Goal: Task Accomplishment & Management: Manage account settings

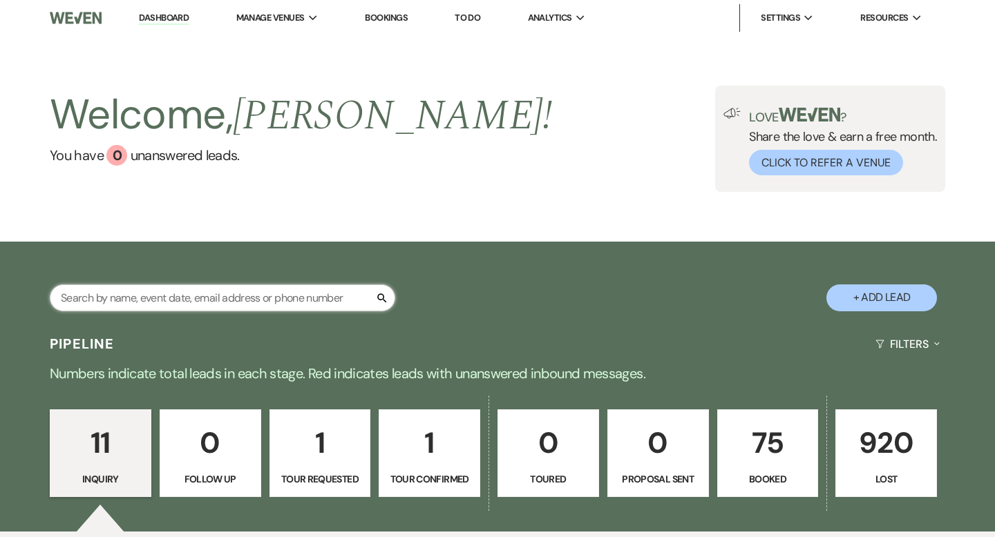
click at [178, 298] on input "text" at bounding box center [222, 298] width 345 height 27
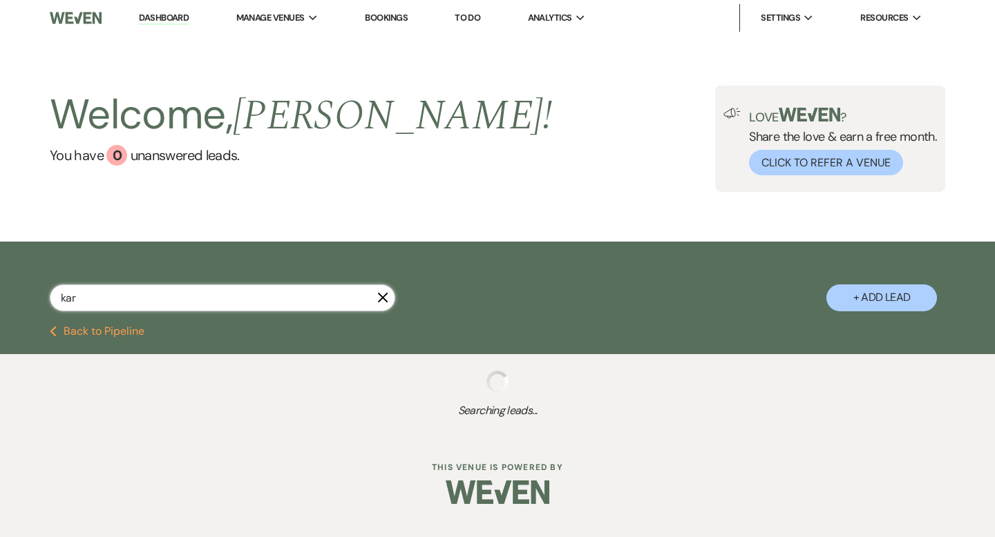
type input "kara"
select select "8"
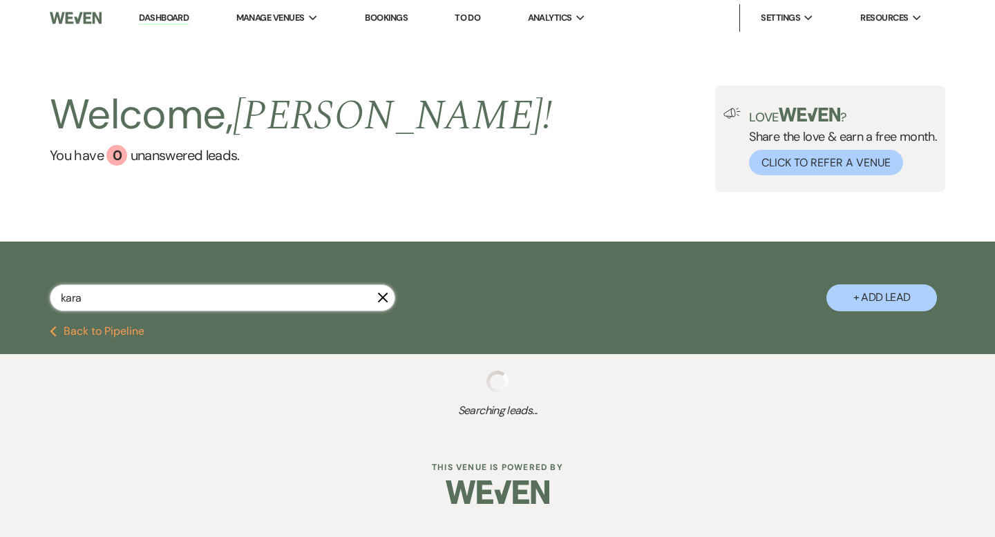
select select "8"
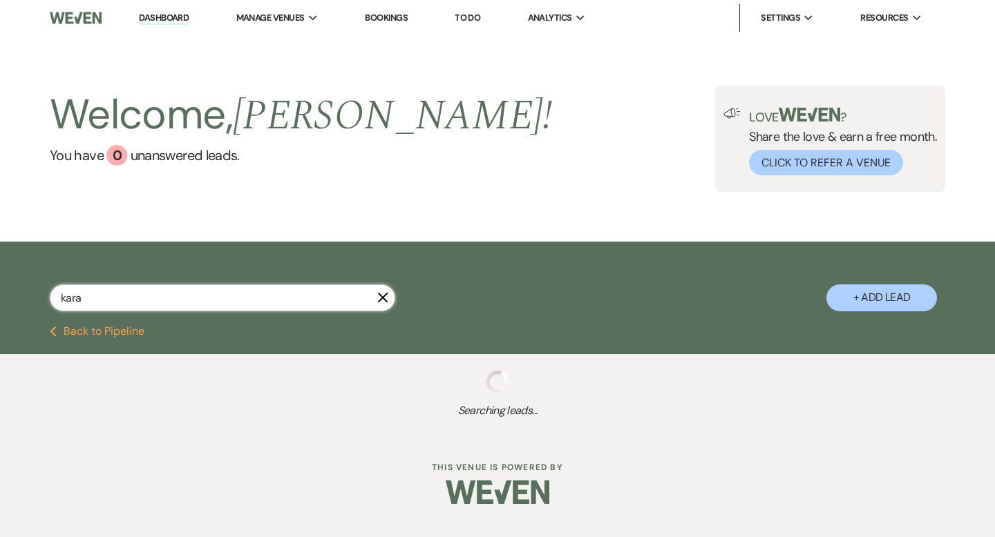
select select "8"
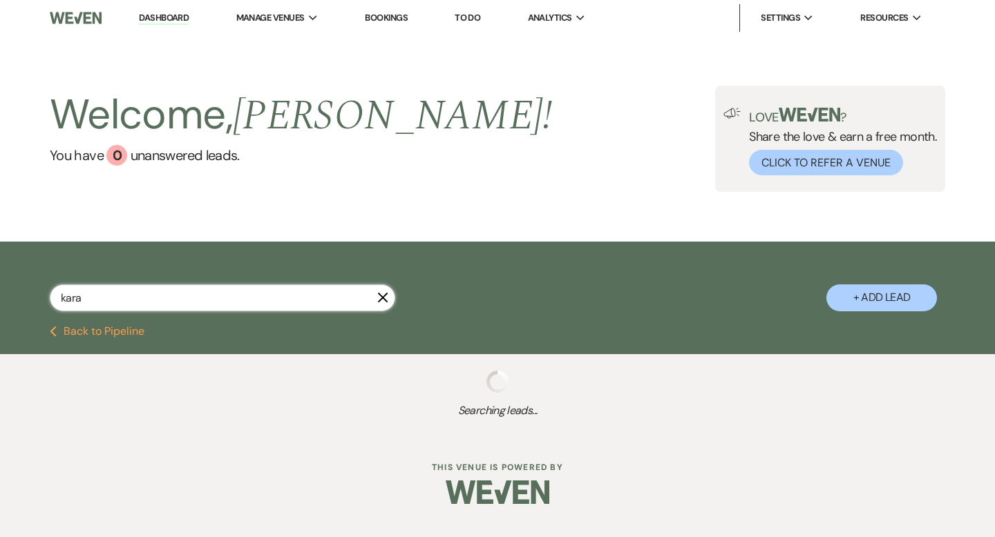
select select "8"
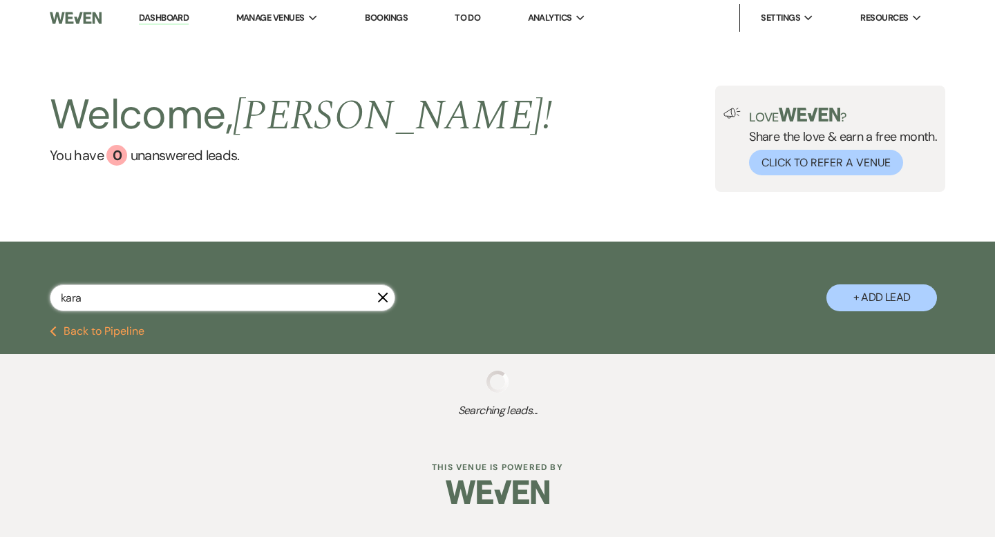
select select "8"
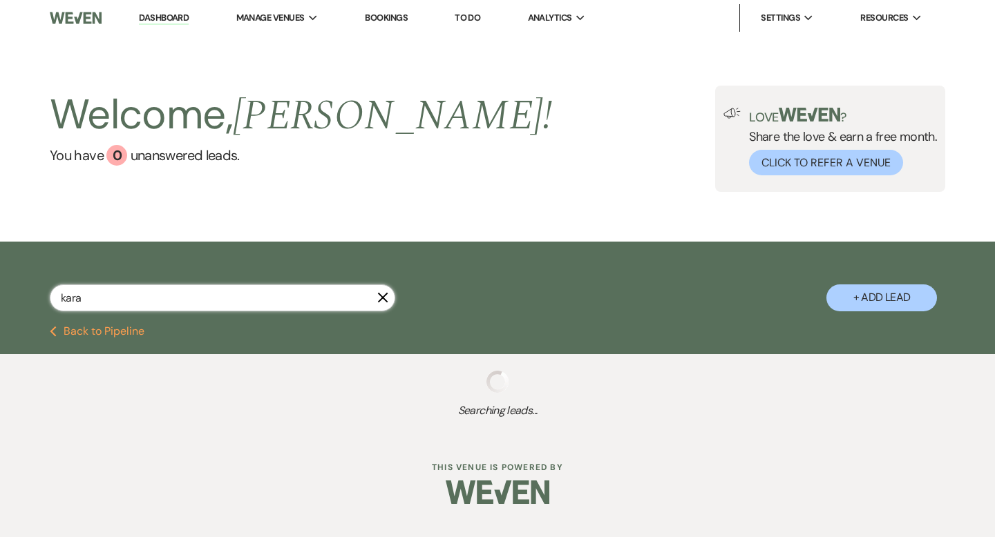
select select "8"
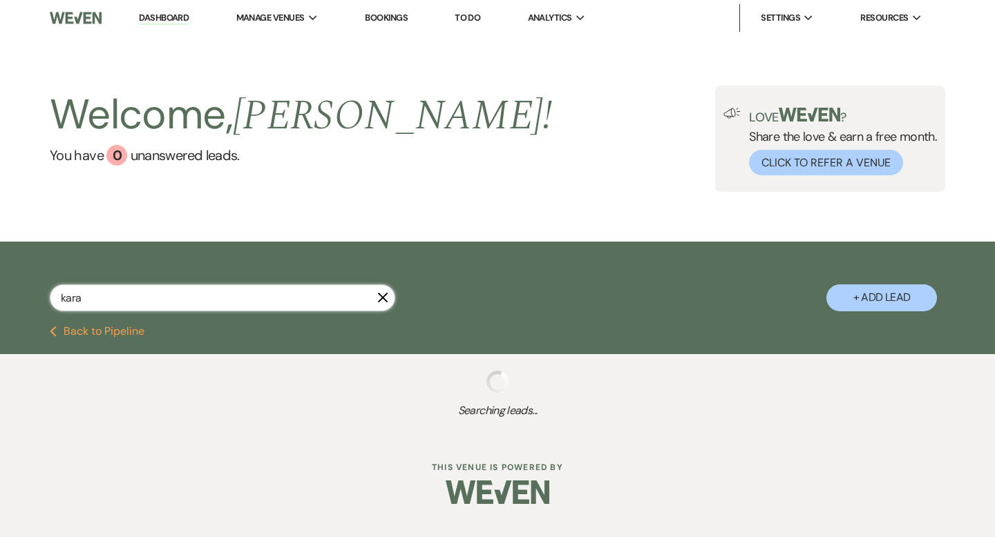
select select "8"
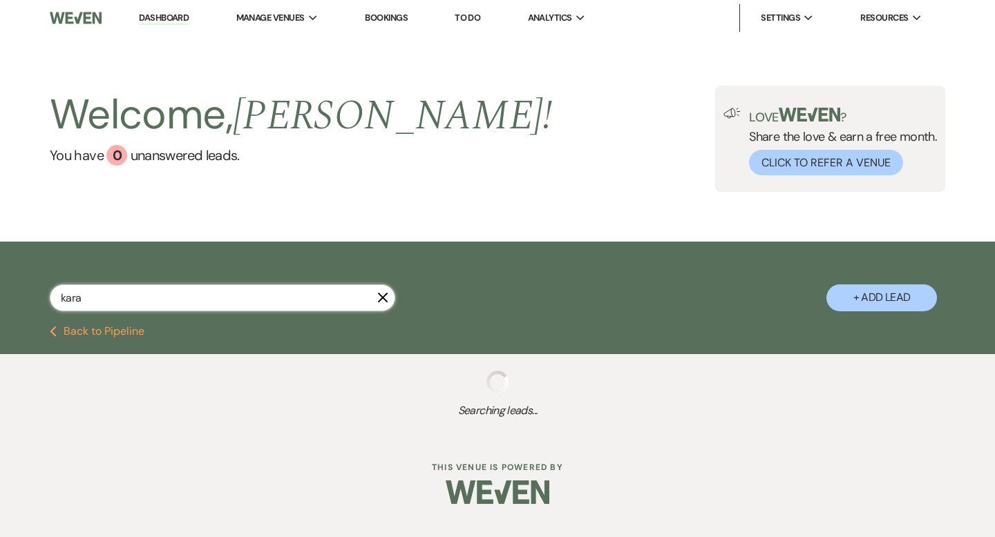
select select "8"
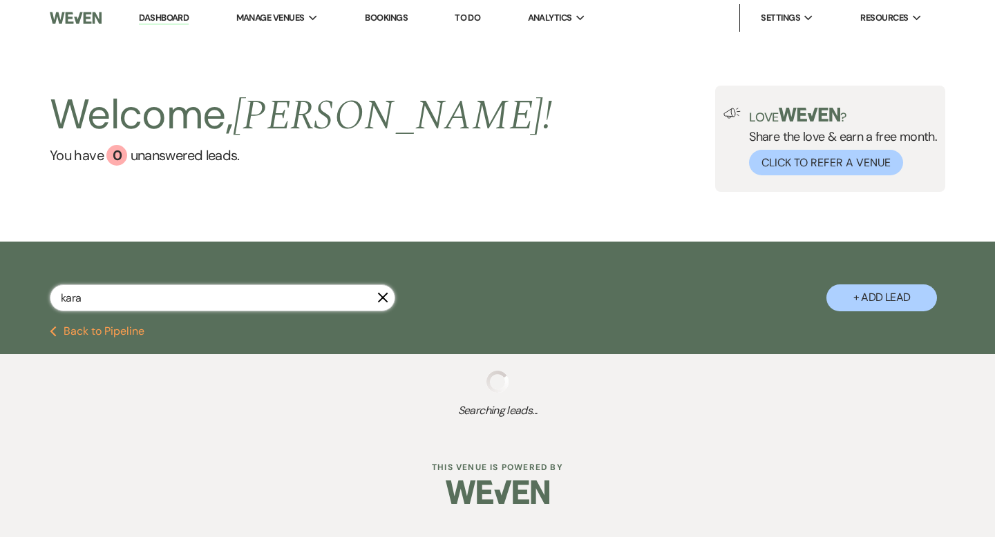
select select "8"
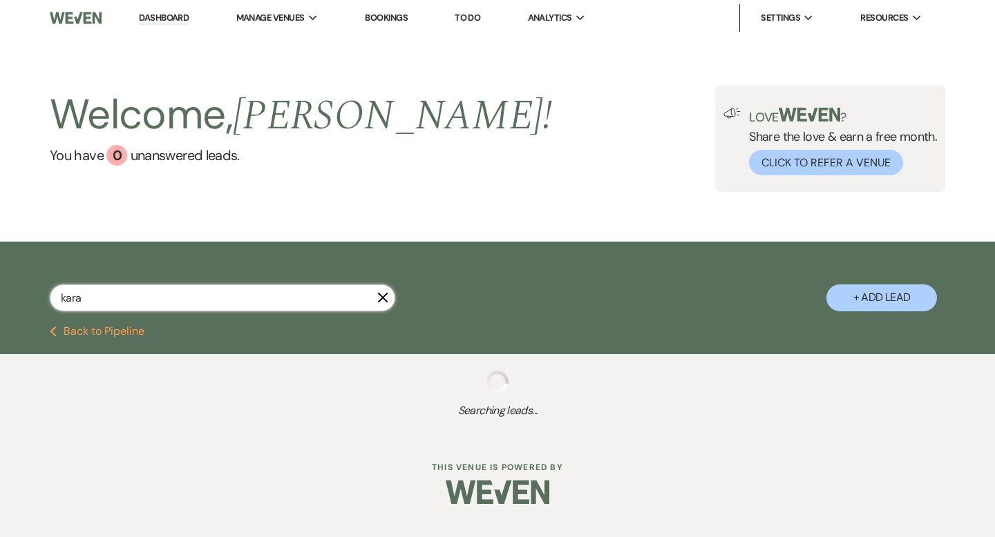
select select "8"
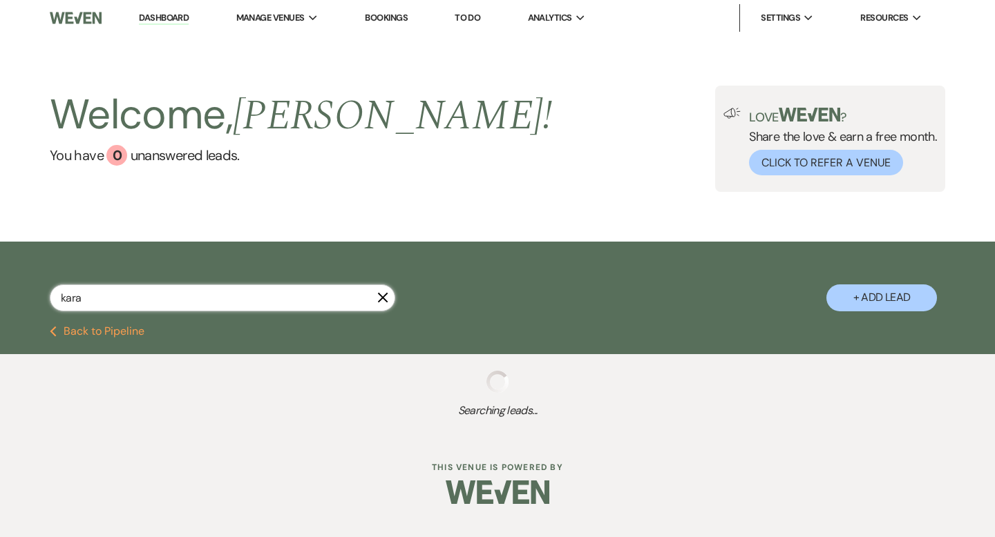
select select "8"
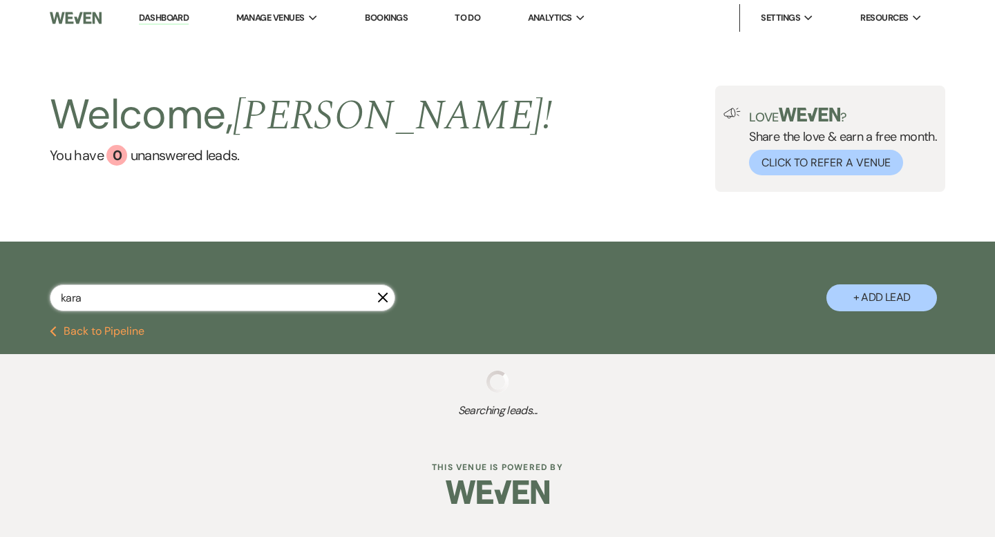
select select "8"
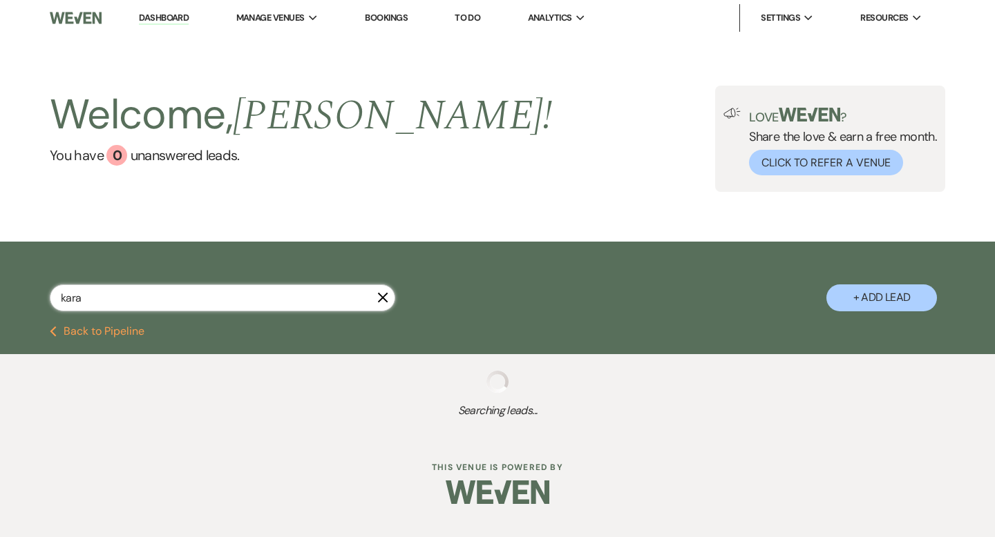
select select "8"
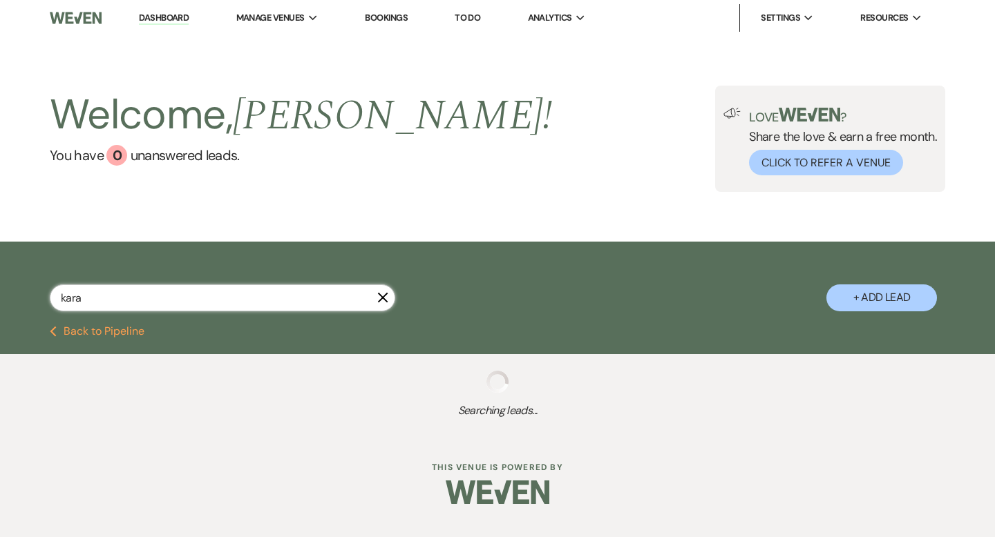
select select "8"
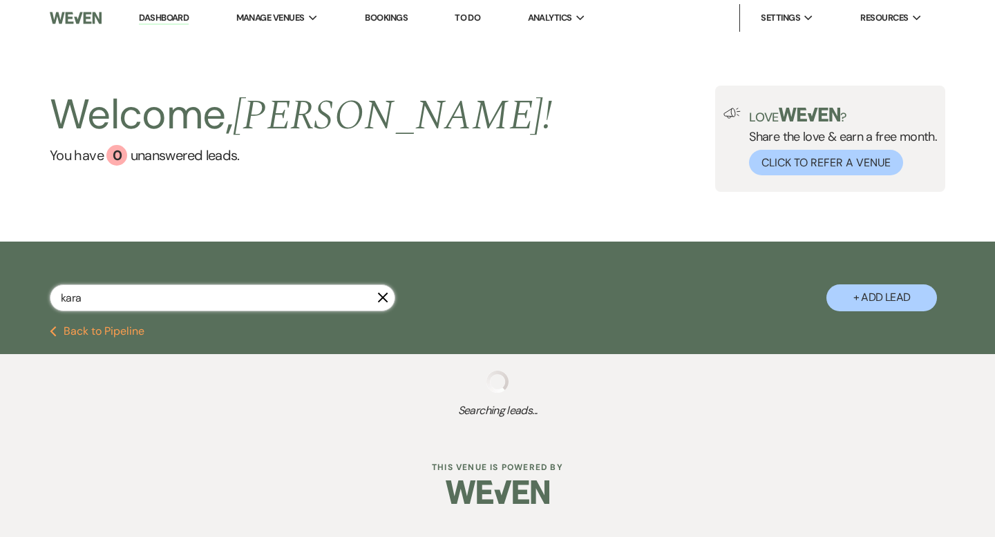
select select "8"
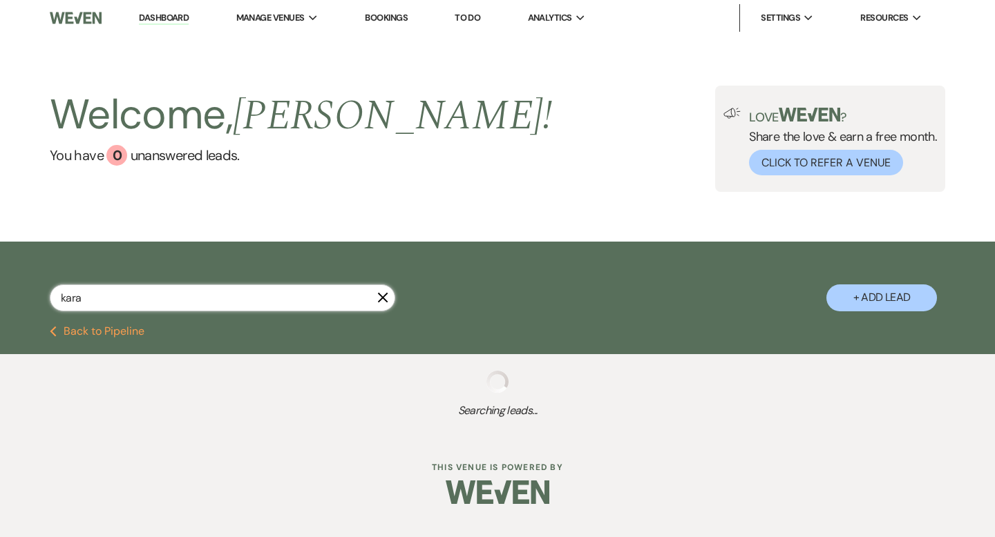
select select "8"
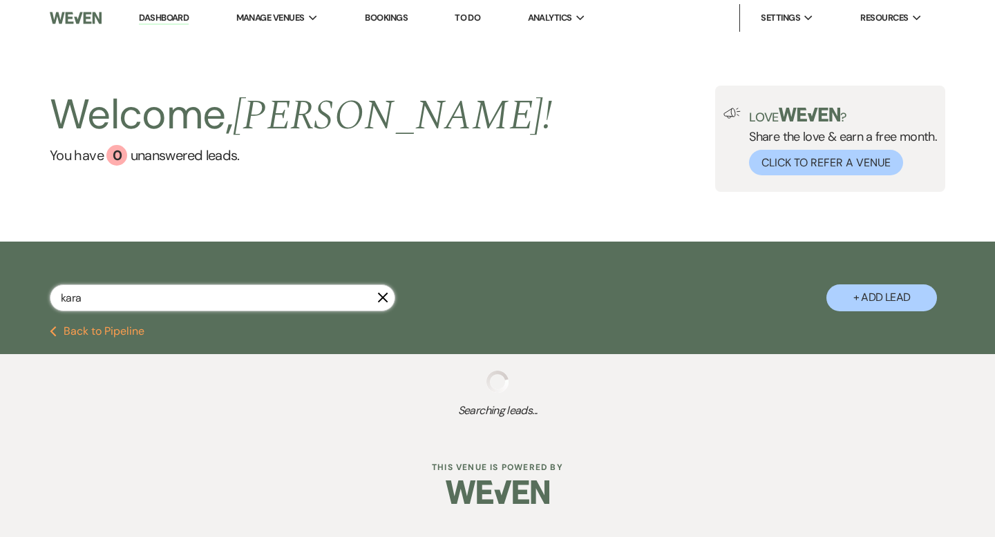
select select "8"
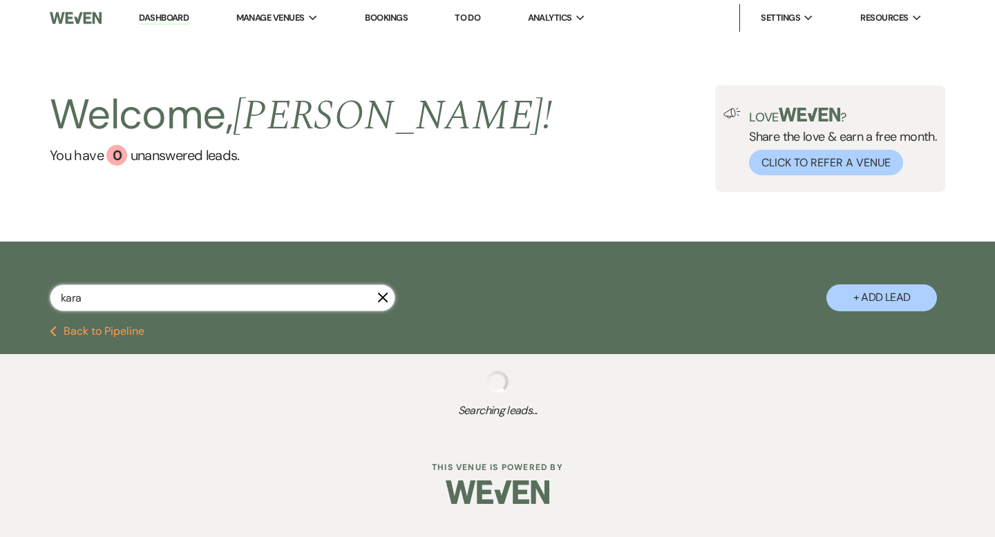
select select "8"
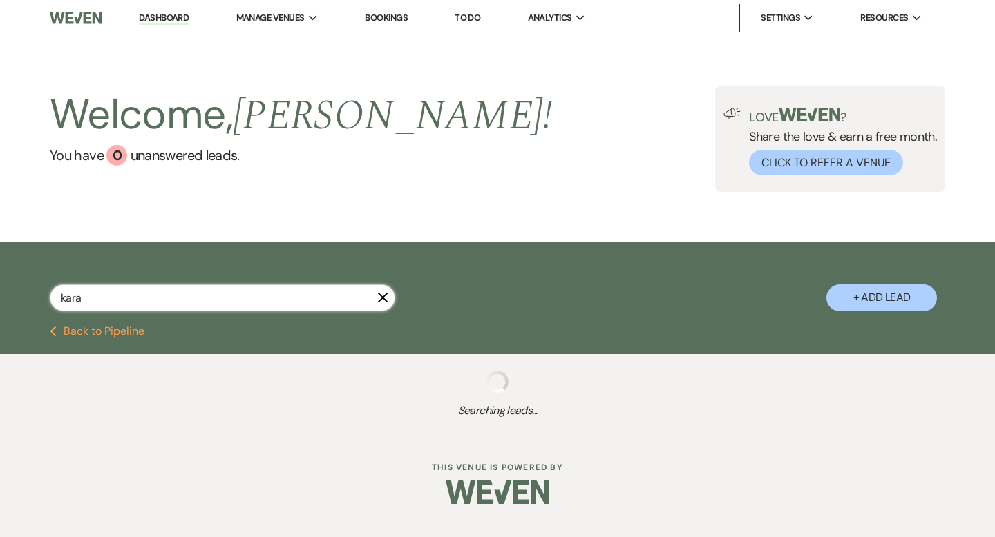
select select "8"
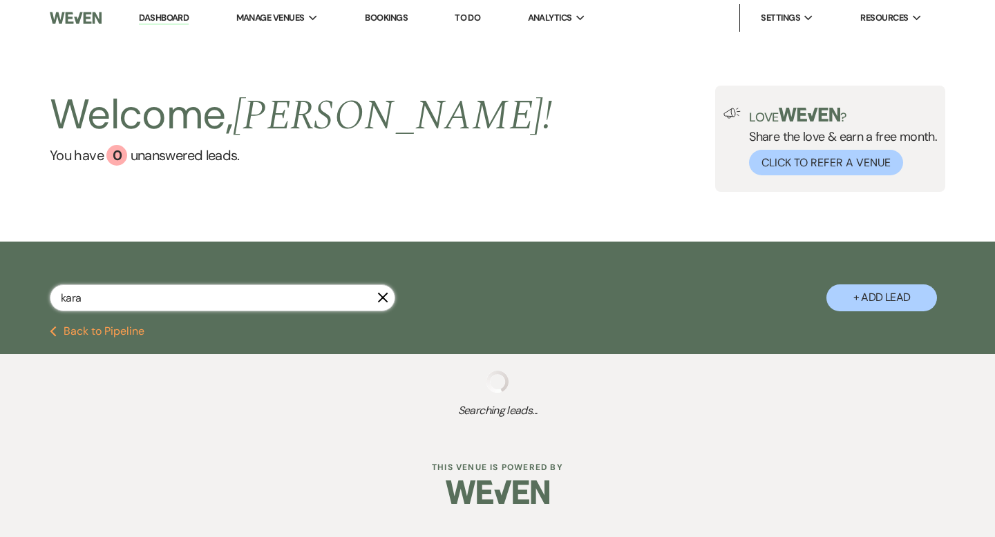
select select "4"
select select "8"
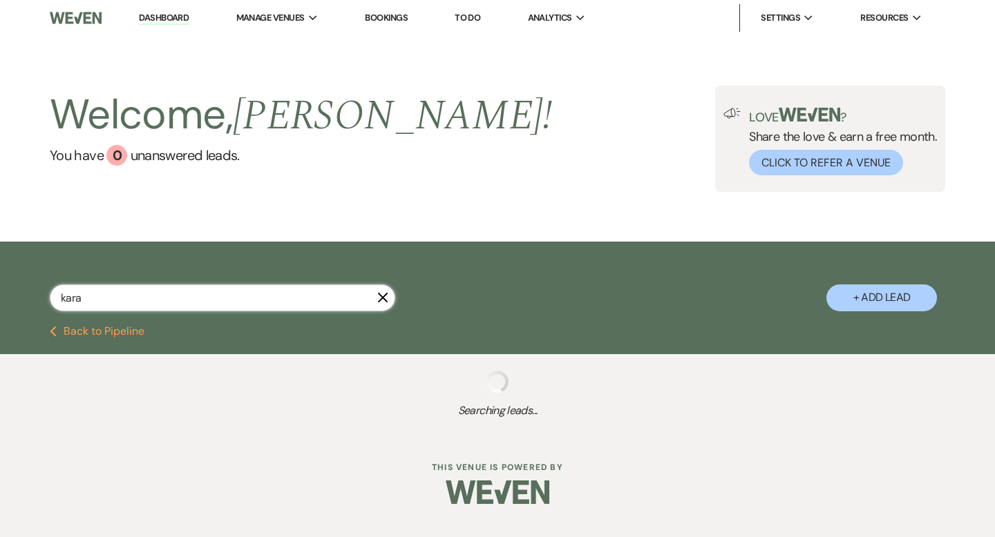
select select "8"
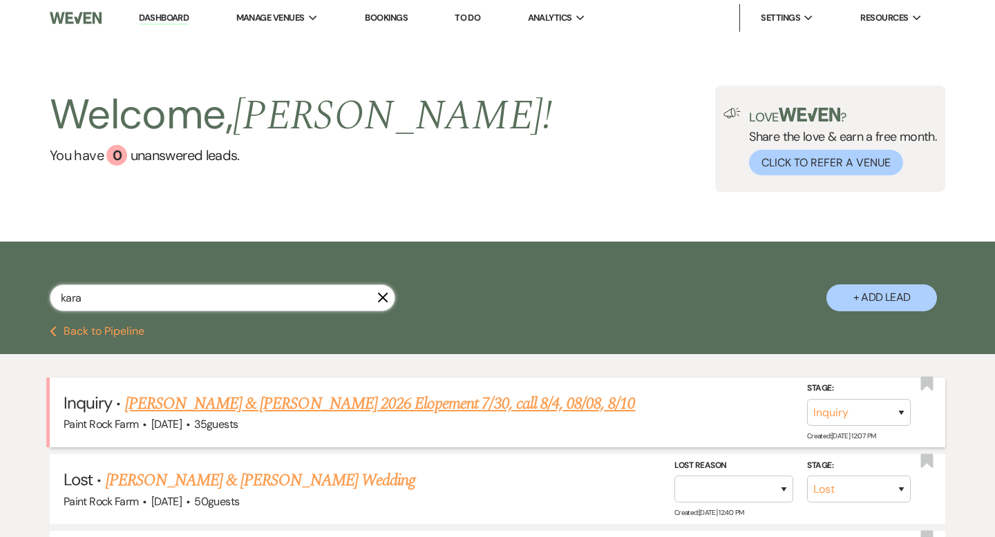
type input "kara"
click at [331, 406] on link "[PERSON_NAME] & [PERSON_NAME] 2026 Elopement 7/30, call 8/4, 08/08, 8/10" at bounding box center [380, 404] width 511 height 25
select select "5"
select select "22"
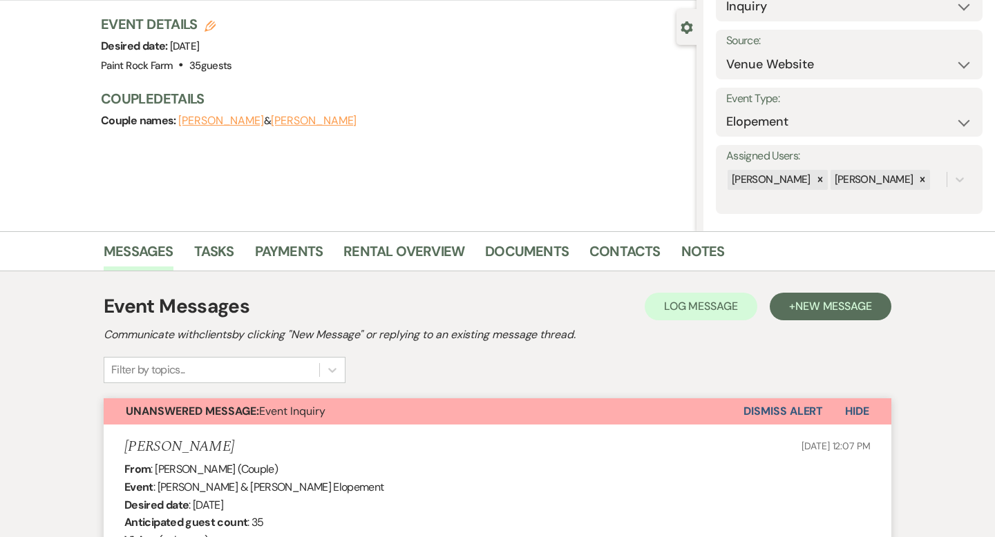
scroll to position [118, 0]
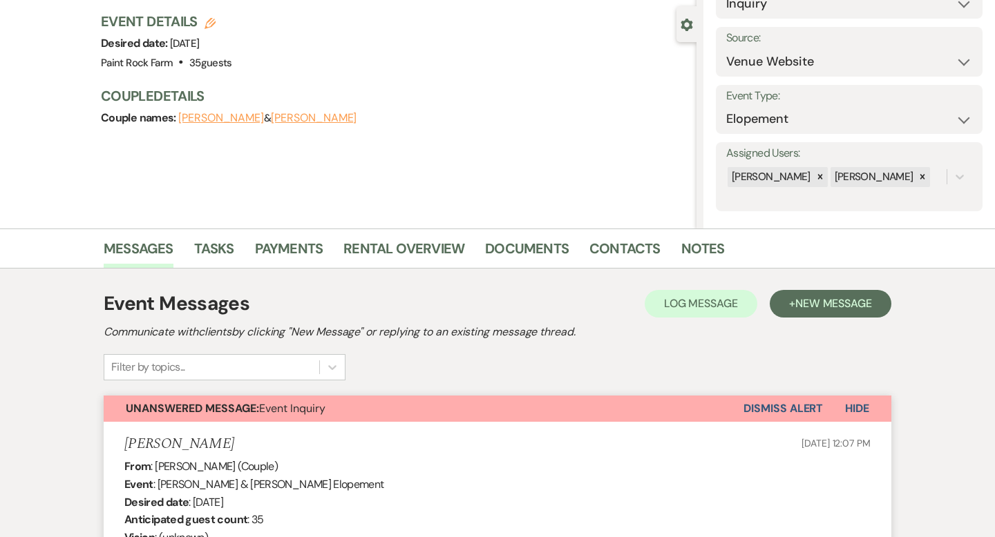
click at [792, 407] on button "Dismiss Alert" at bounding box center [782, 409] width 79 height 26
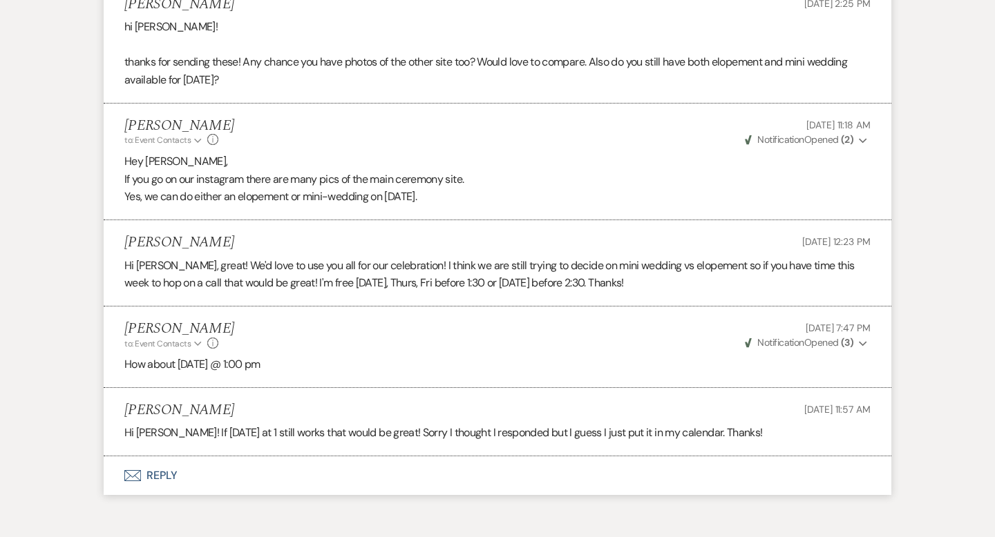
scroll to position [3051, 0]
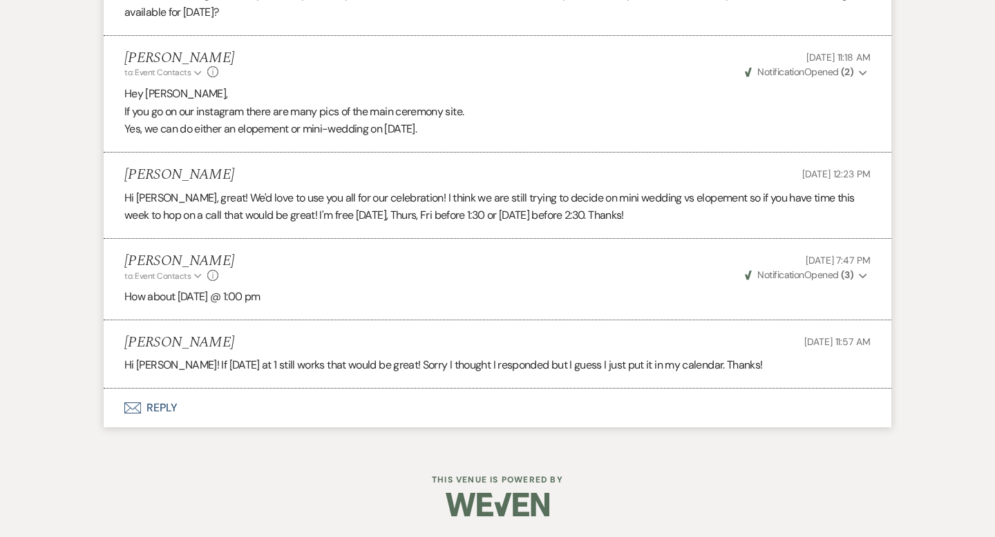
click at [156, 407] on button "Envelope Reply" at bounding box center [498, 408] width 788 height 39
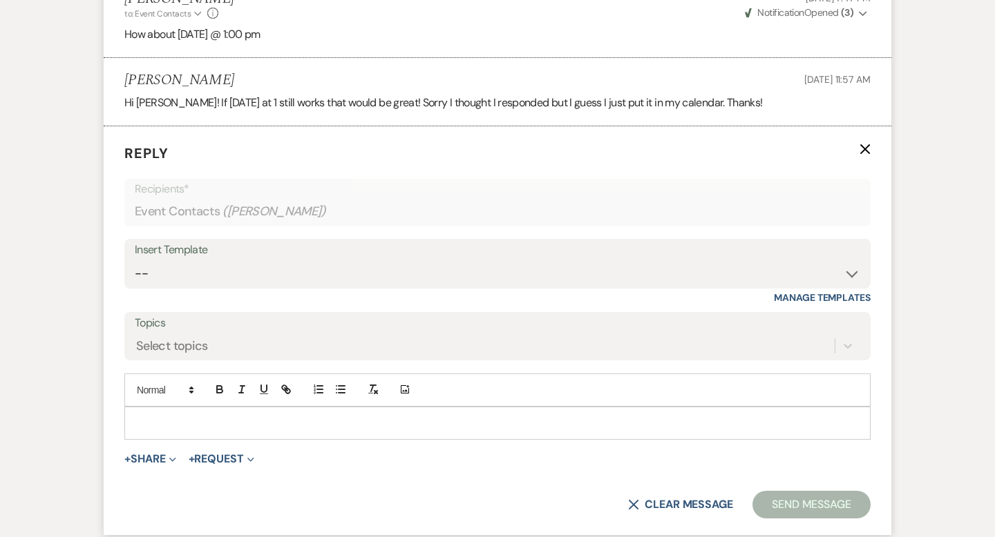
scroll to position [3315, 0]
click at [153, 419] on p at bounding box center [497, 422] width 724 height 15
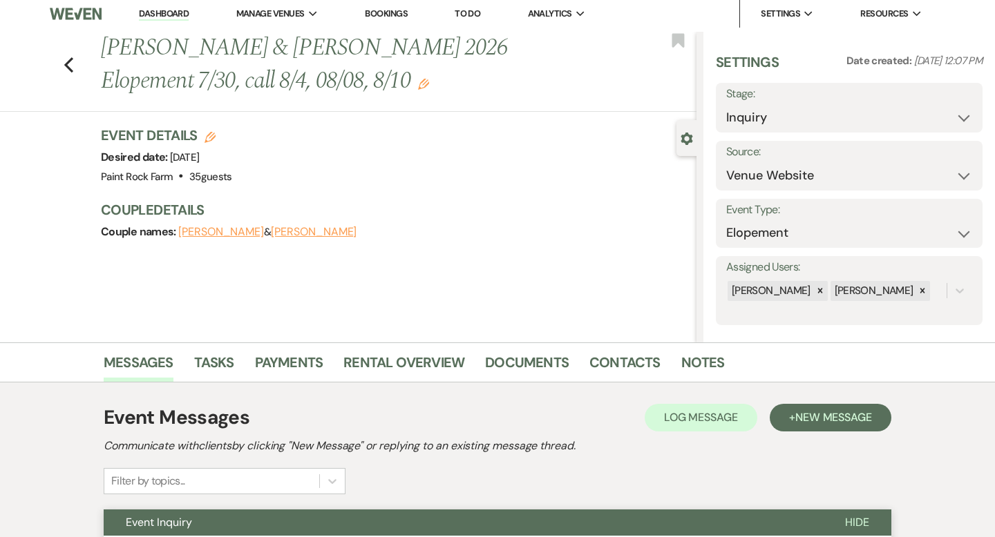
scroll to position [0, 0]
